Goal: Find specific page/section: Find specific page/section

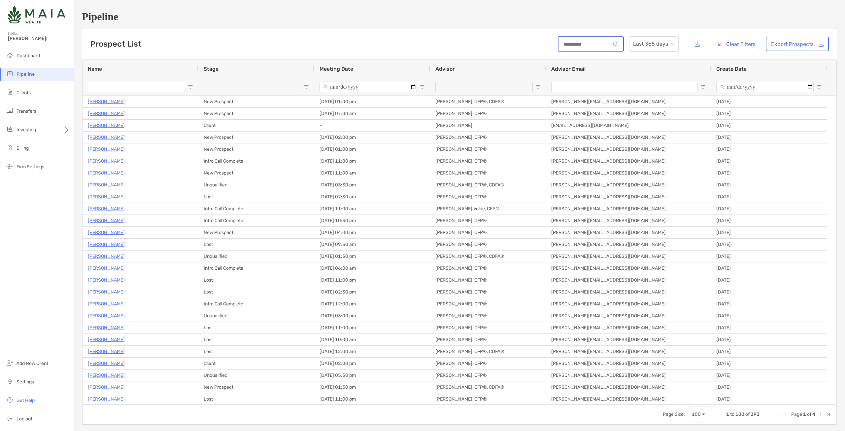
click at [581, 43] on input at bounding box center [585, 44] width 52 height 6
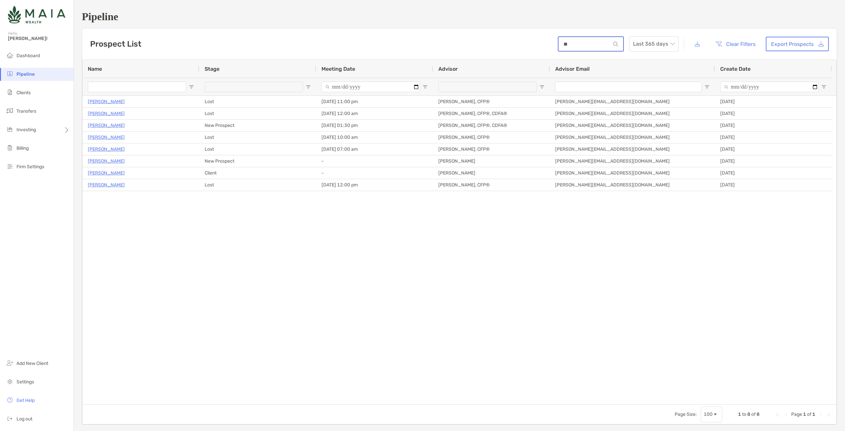
type input "*"
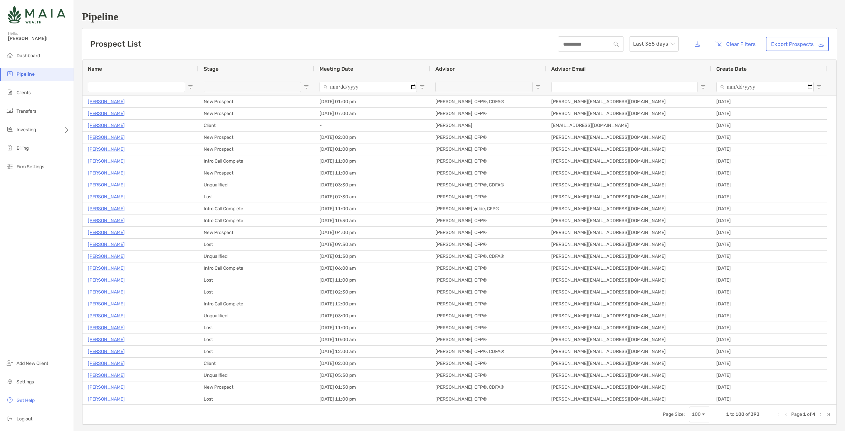
click at [128, 83] on input "Name Filter Input" at bounding box center [136, 87] width 97 height 11
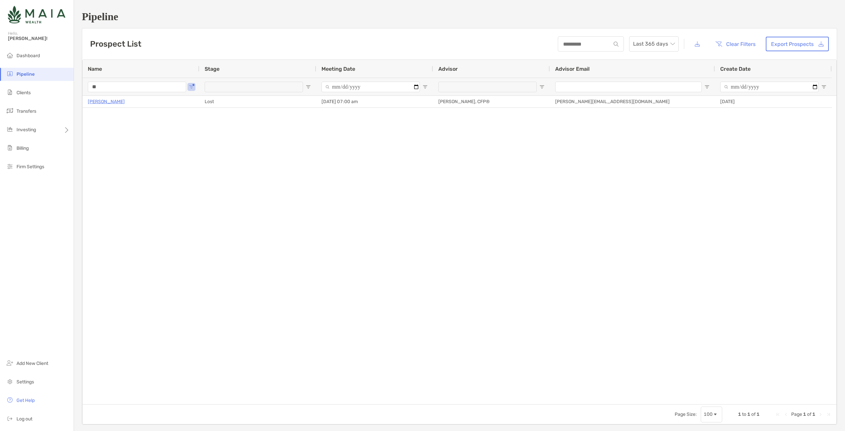
type input "*"
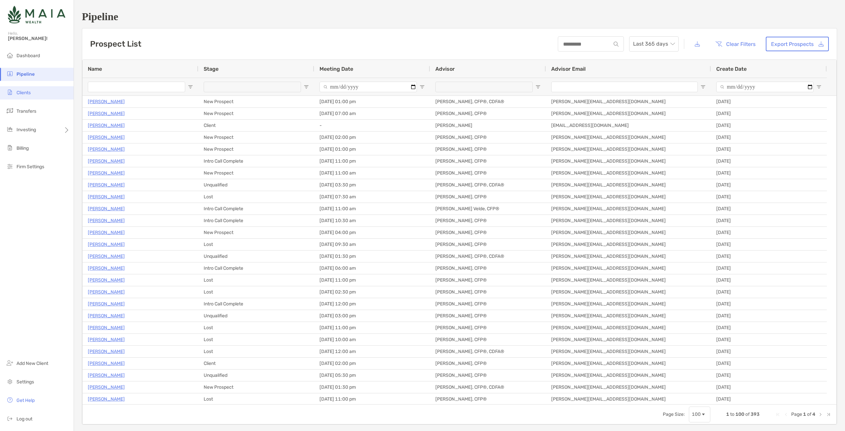
click at [53, 93] on li "Clients" at bounding box center [37, 92] width 74 height 13
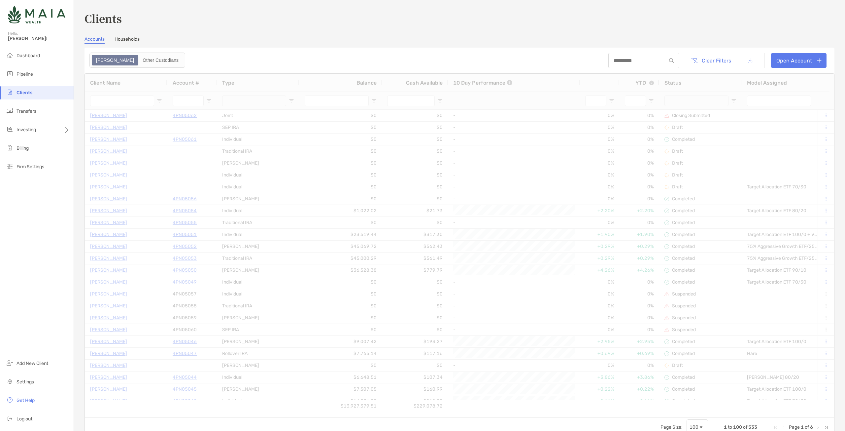
type input "*****"
